Goal: Information Seeking & Learning: Learn about a topic

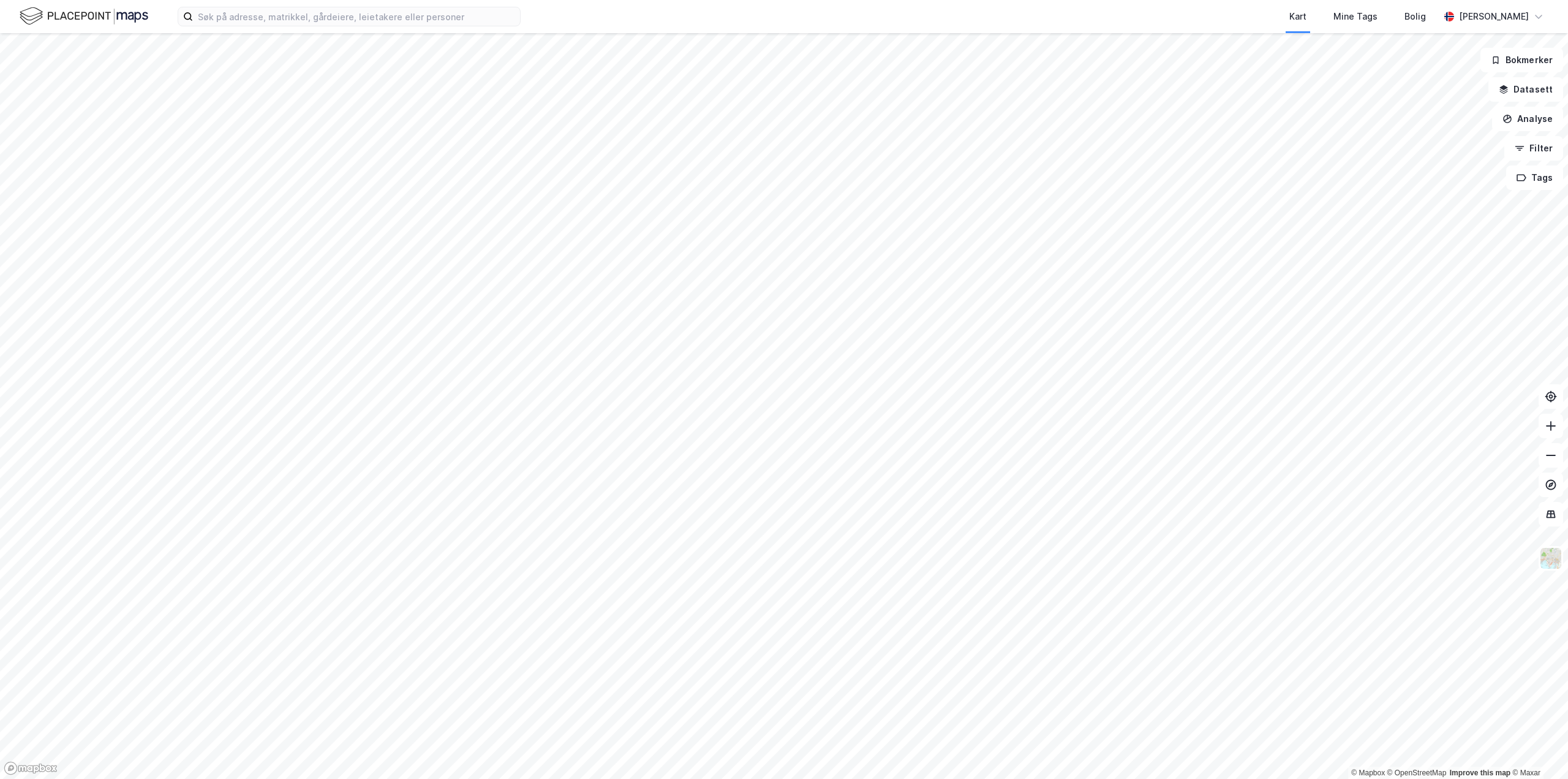
click at [269, 3] on div "Kart Mine Tags Bolig [PERSON_NAME]" at bounding box center [784, 17] width 1568 height 34
click at [268, 18] on input at bounding box center [357, 16] width 327 height 19
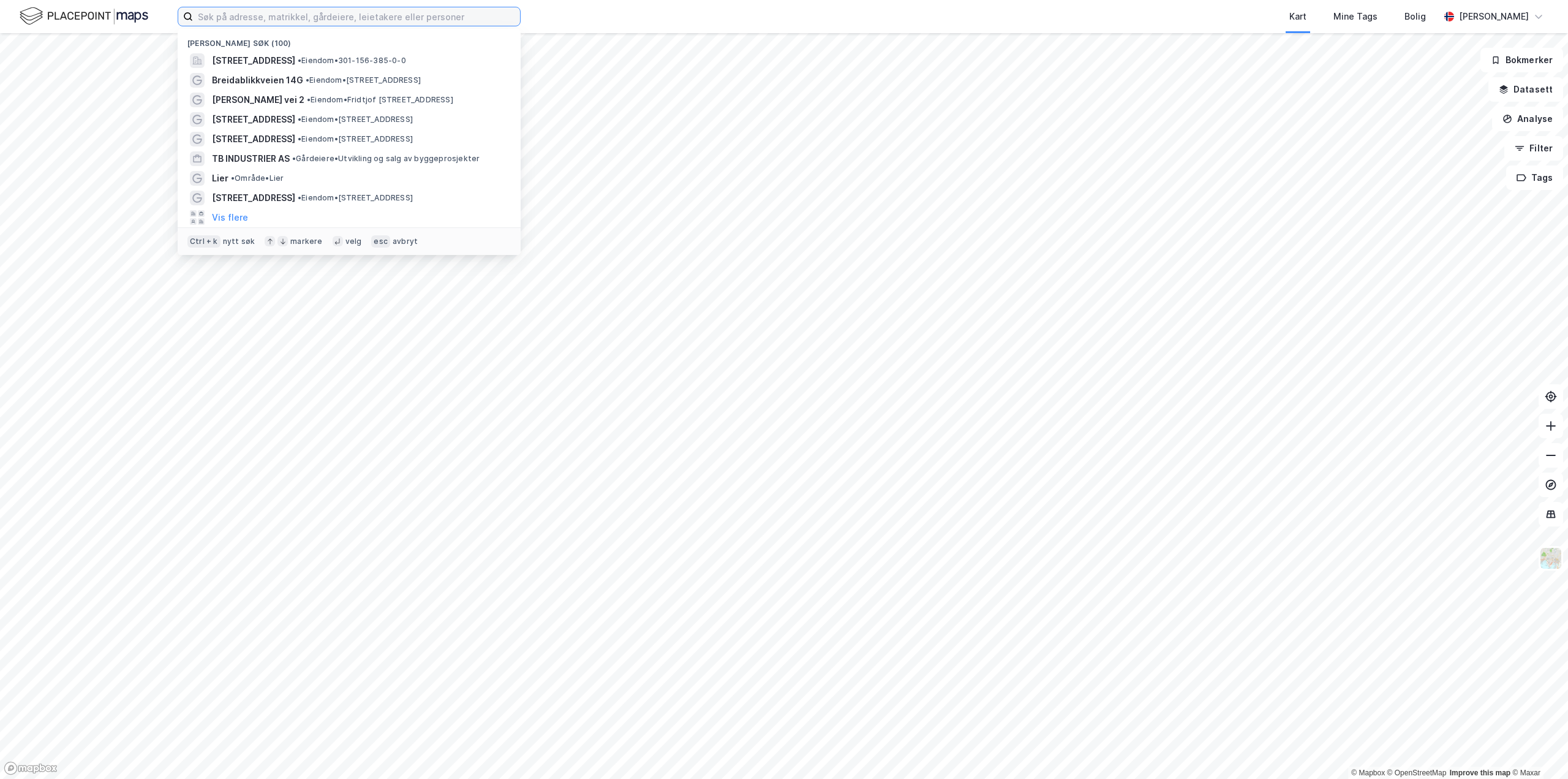
paste input "Sundbo Eiendom Holding AS - [DOMAIN_NAME]. 830 216 502"
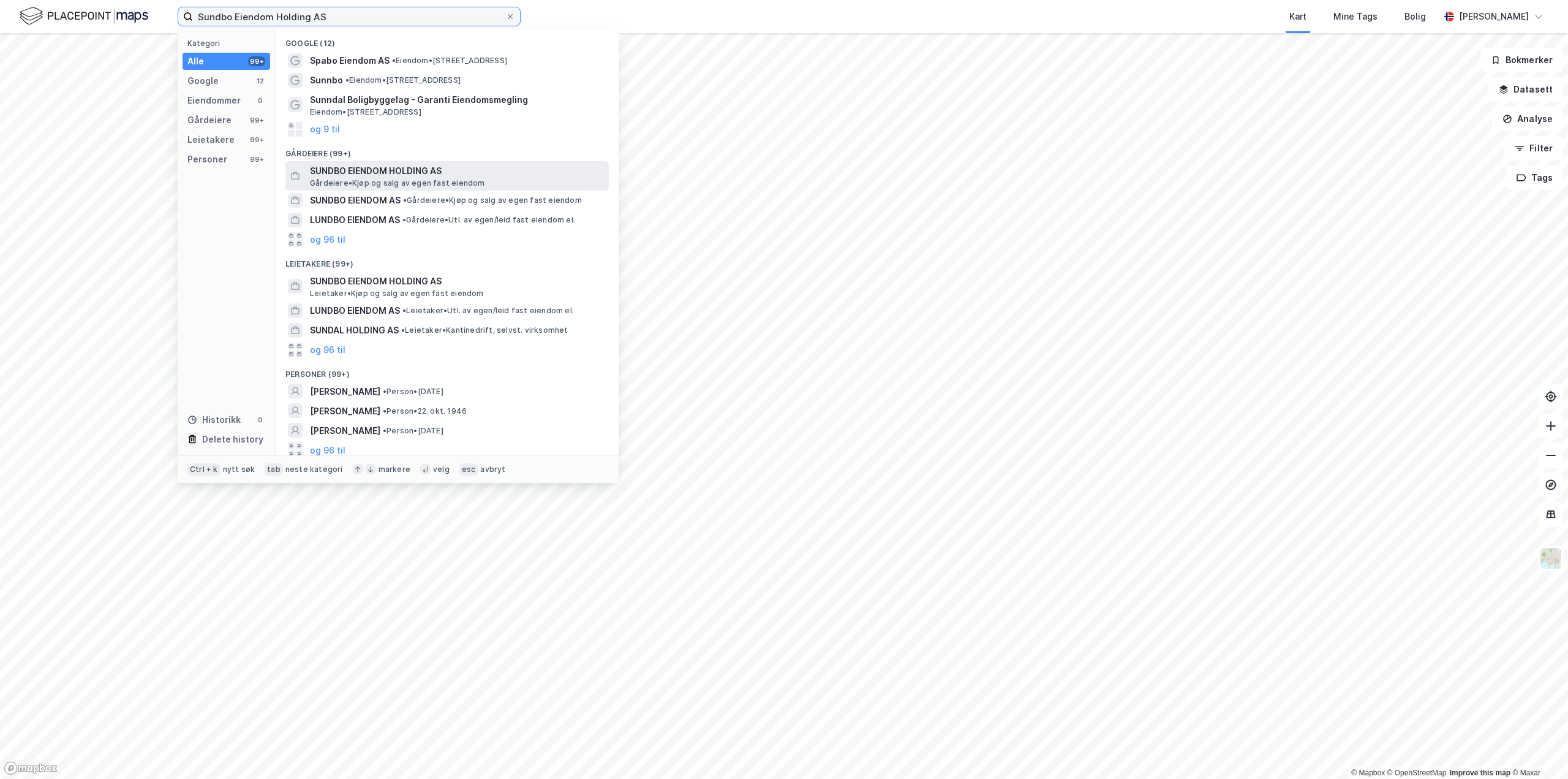
type input "Sundbo Eiendom Holding AS"
click at [388, 174] on span "SUNDBO EIENDOM HOLDING AS" at bounding box center [457, 171] width 294 height 15
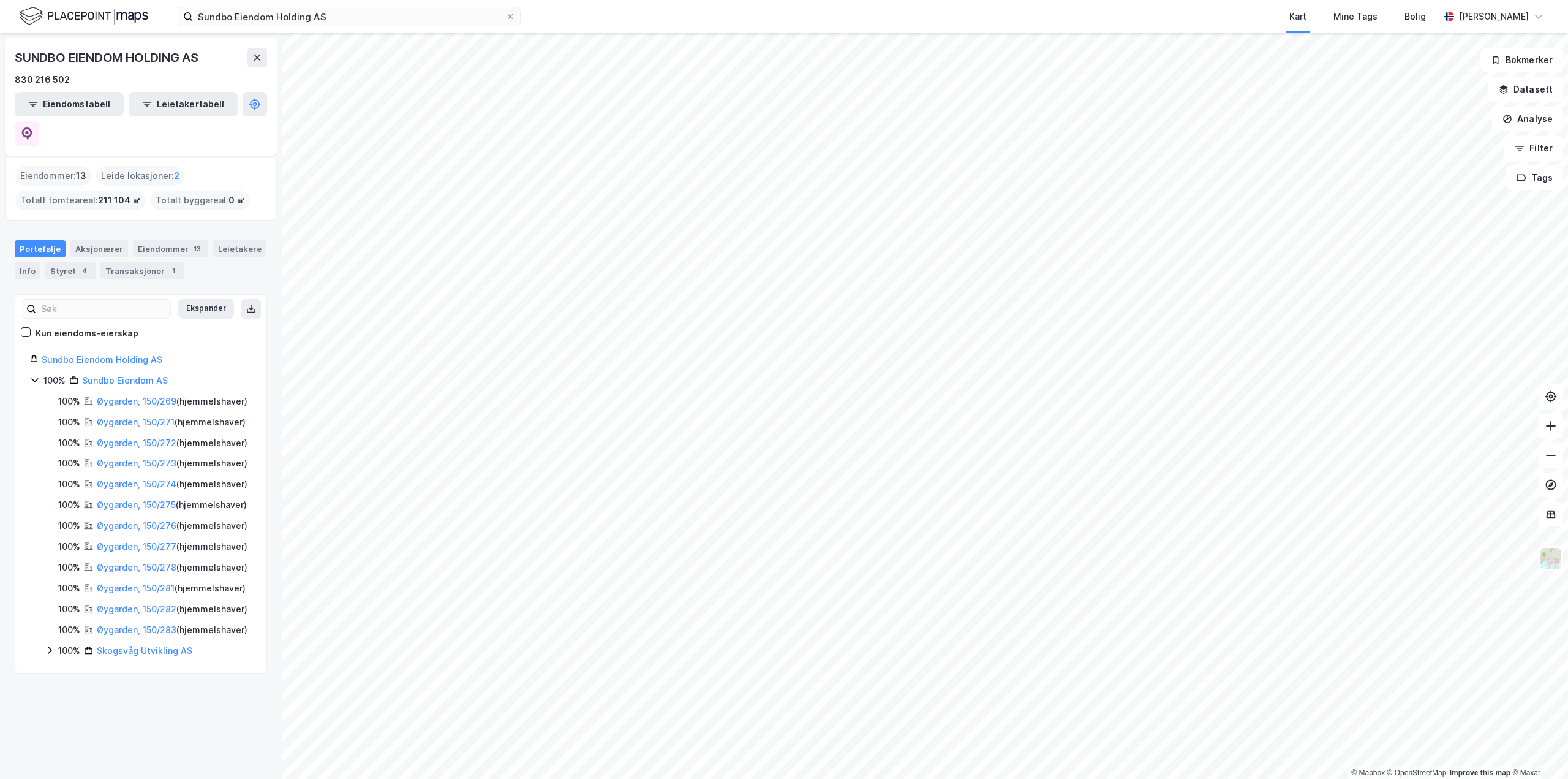
scroll to position [56, 0]
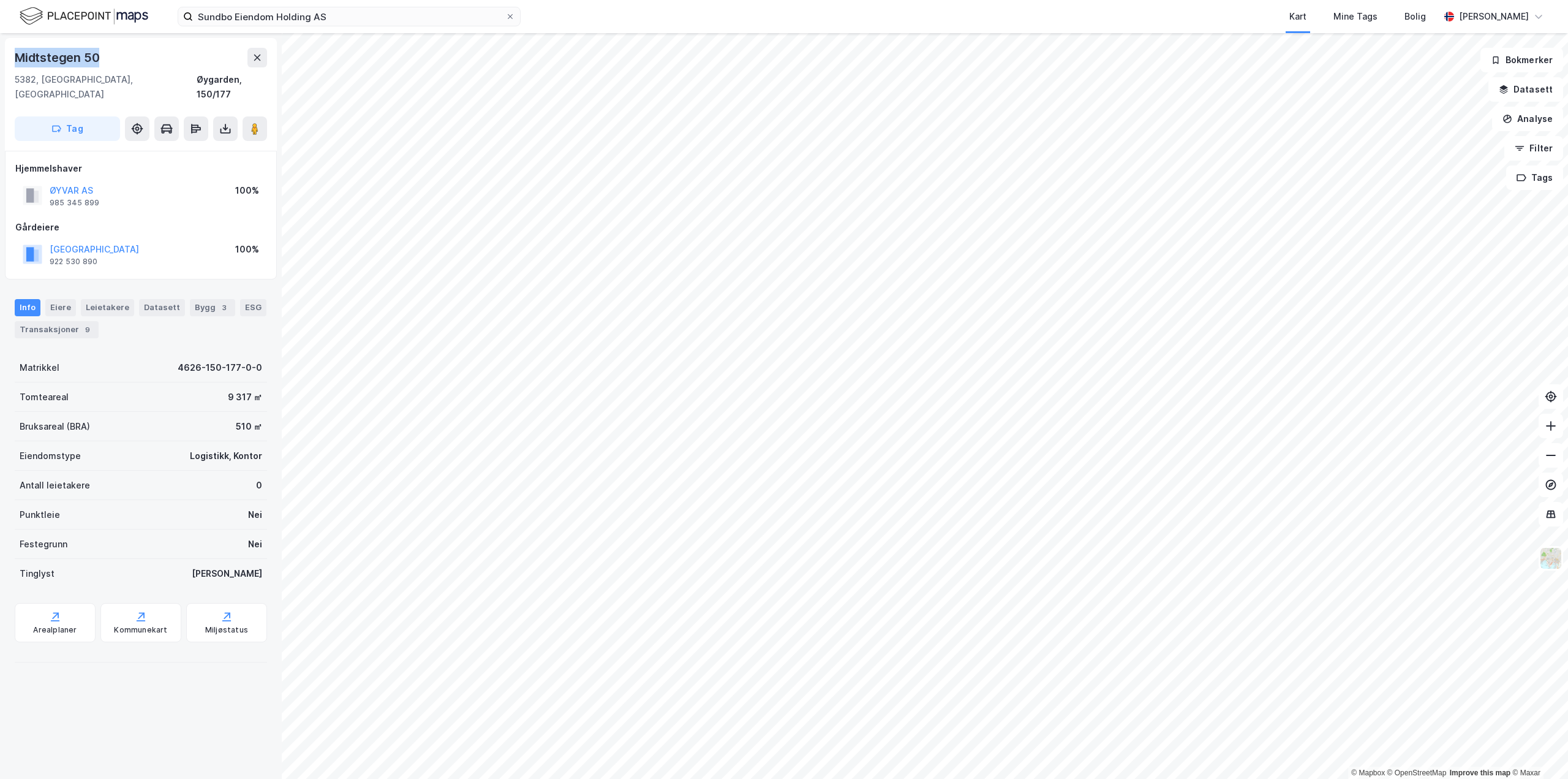
drag, startPoint x: 11, startPoint y: 56, endPoint x: 112, endPoint y: 61, distance: 101.1
click at [112, 61] on div "Midtstegen 50 5382, [GEOGRAPHIC_DATA], [GEOGRAPHIC_DATA], 150/177 Tag" at bounding box center [141, 95] width 272 height 112
copy div "Midtstegen 50"
drag, startPoint x: 171, startPoint y: 77, endPoint x: 231, endPoint y: 84, distance: 60.4
click at [231, 84] on div "5382, [GEOGRAPHIC_DATA], [GEOGRAPHIC_DATA], 150/177" at bounding box center [141, 87] width 252 height 30
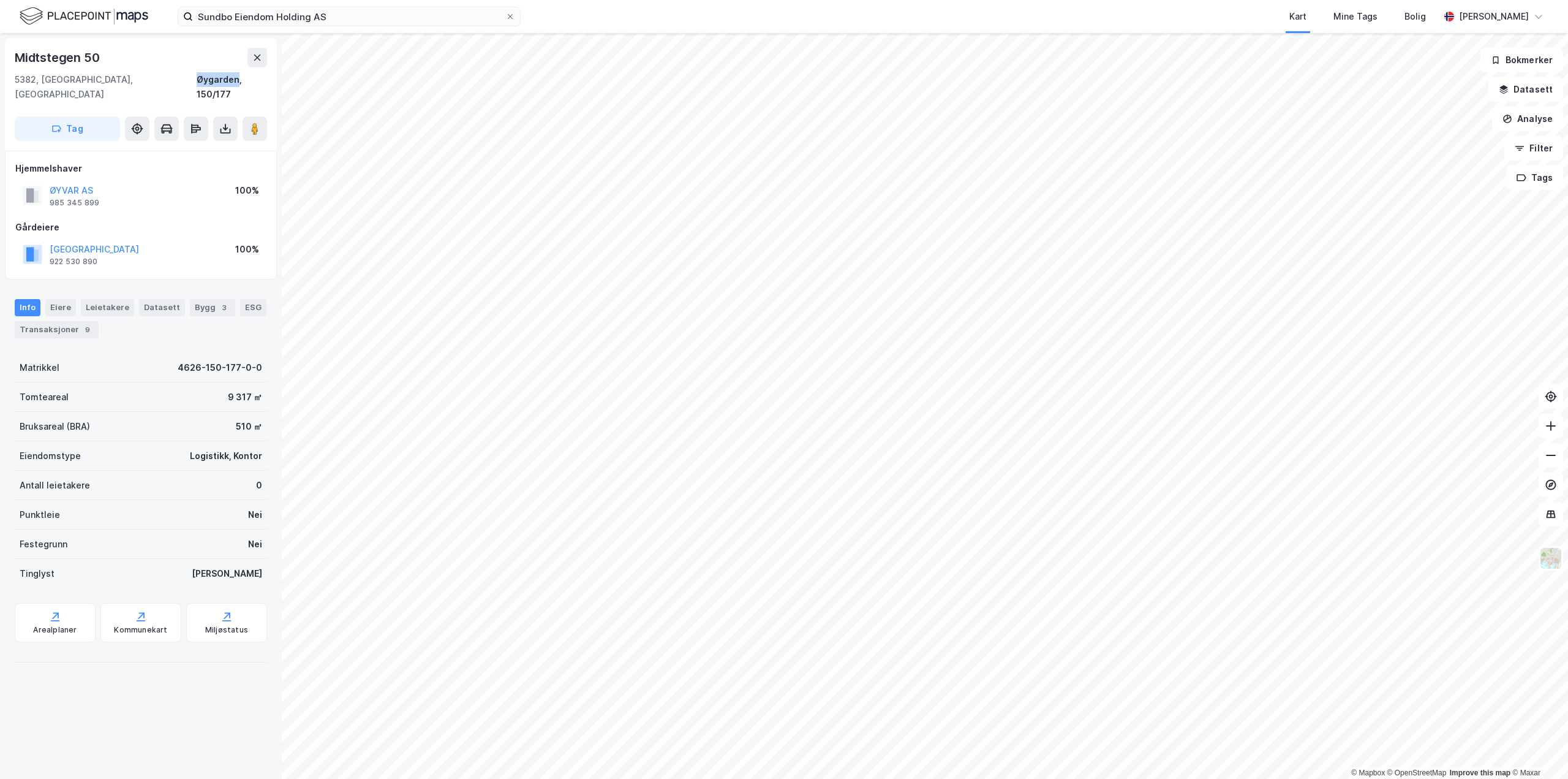
click at [177, 77] on div "5382, [GEOGRAPHIC_DATA], [GEOGRAPHIC_DATA], 150/177" at bounding box center [141, 87] width 252 height 30
drag, startPoint x: 178, startPoint y: 78, endPoint x: 265, endPoint y: 82, distance: 87.1
click at [265, 82] on div "5382, [GEOGRAPHIC_DATA], [GEOGRAPHIC_DATA], 150/177" at bounding box center [141, 87] width 252 height 30
copy div "Øygarden, 150/177"
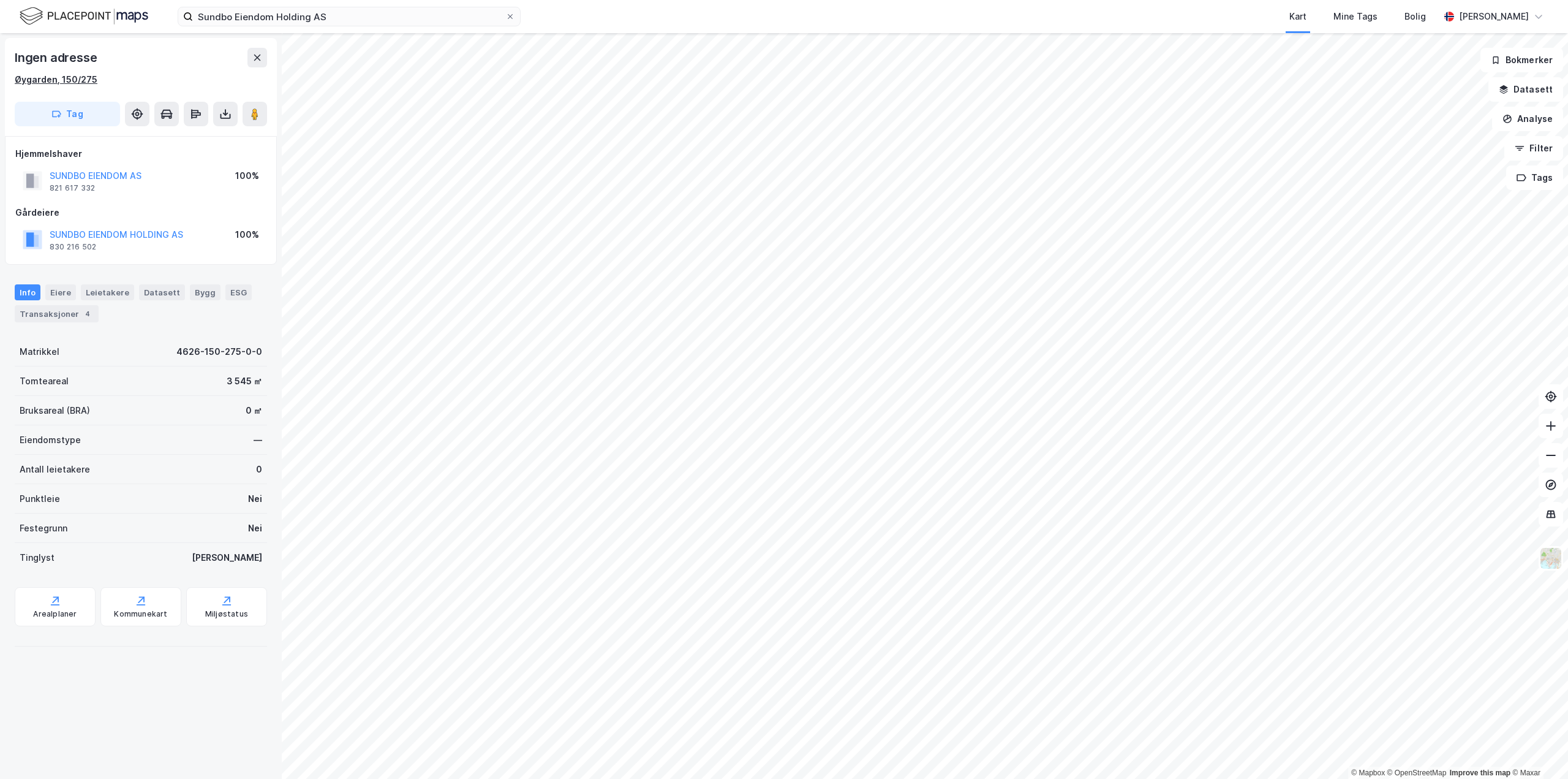
click at [41, 76] on div "Øygarden, 150/275" at bounding box center [56, 79] width 83 height 15
click at [8, 80] on div "Ingen adresse Øygarden, 150/275 Tag" at bounding box center [141, 87] width 272 height 98
drag, startPoint x: 11, startPoint y: 77, endPoint x: 53, endPoint y: 84, distance: 42.6
click at [53, 84] on div "Ingen adresse Øygarden, 150/275 Tag" at bounding box center [141, 87] width 272 height 98
copy div "Øygarden"
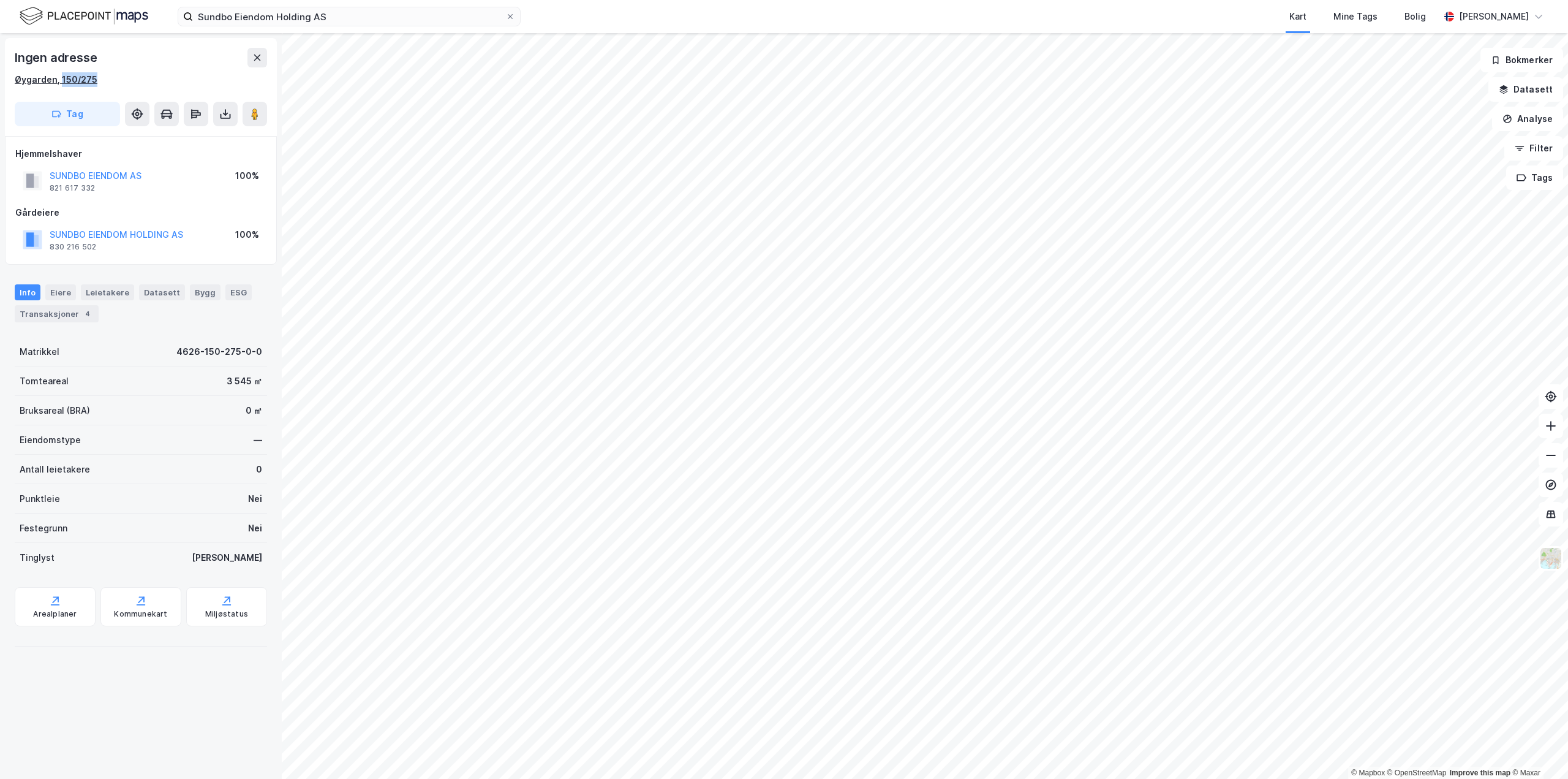
drag, startPoint x: 105, startPoint y: 80, endPoint x: 60, endPoint y: 80, distance: 45.0
click at [60, 80] on div "Øygarden, 150/275" at bounding box center [141, 79] width 252 height 15
copy div "150/275"
